Goal: Transaction & Acquisition: Purchase product/service

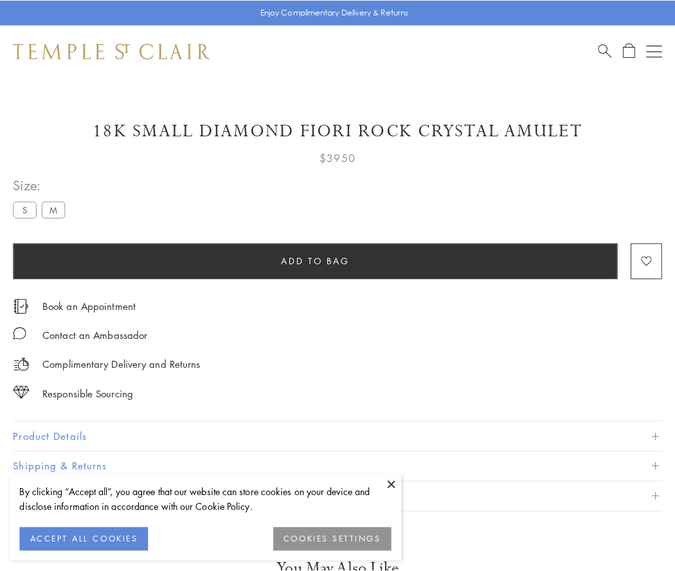
scroll to position [34, 0]
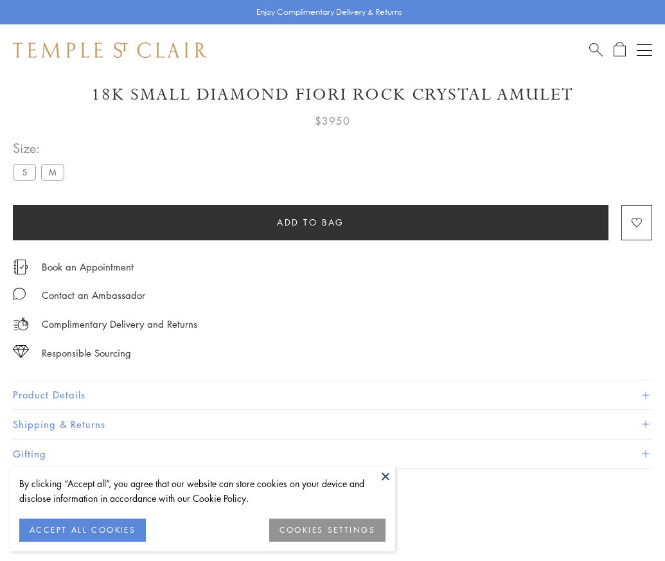
click at [310, 222] on span "Add to bag" at bounding box center [310, 222] width 67 height 14
